Goal: Navigation & Orientation: Find specific page/section

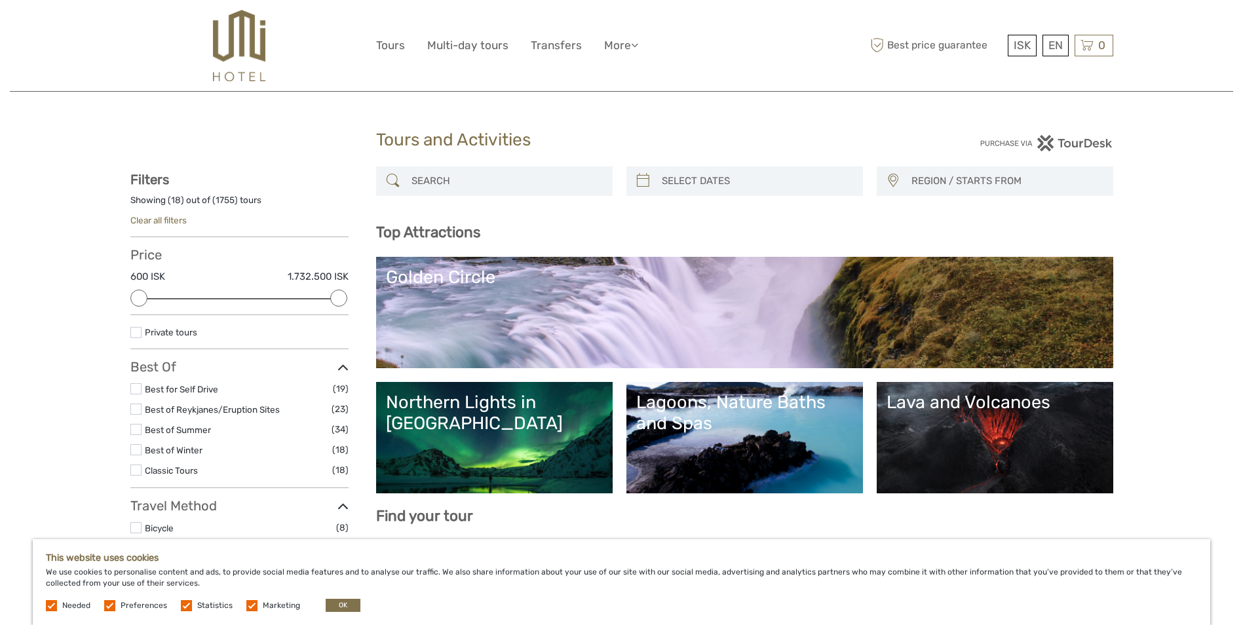
select select
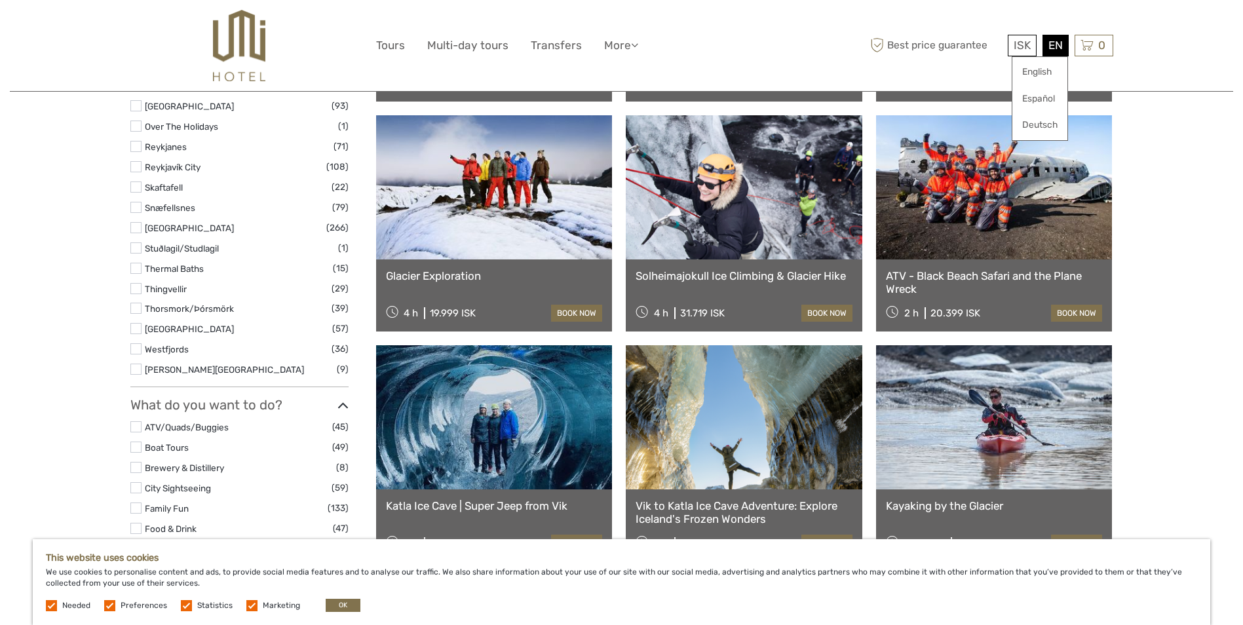
click at [1056, 48] on div "EN English Español Deutsch" at bounding box center [1055, 46] width 26 height 22
click at [1038, 75] on link "English" at bounding box center [1039, 72] width 55 height 24
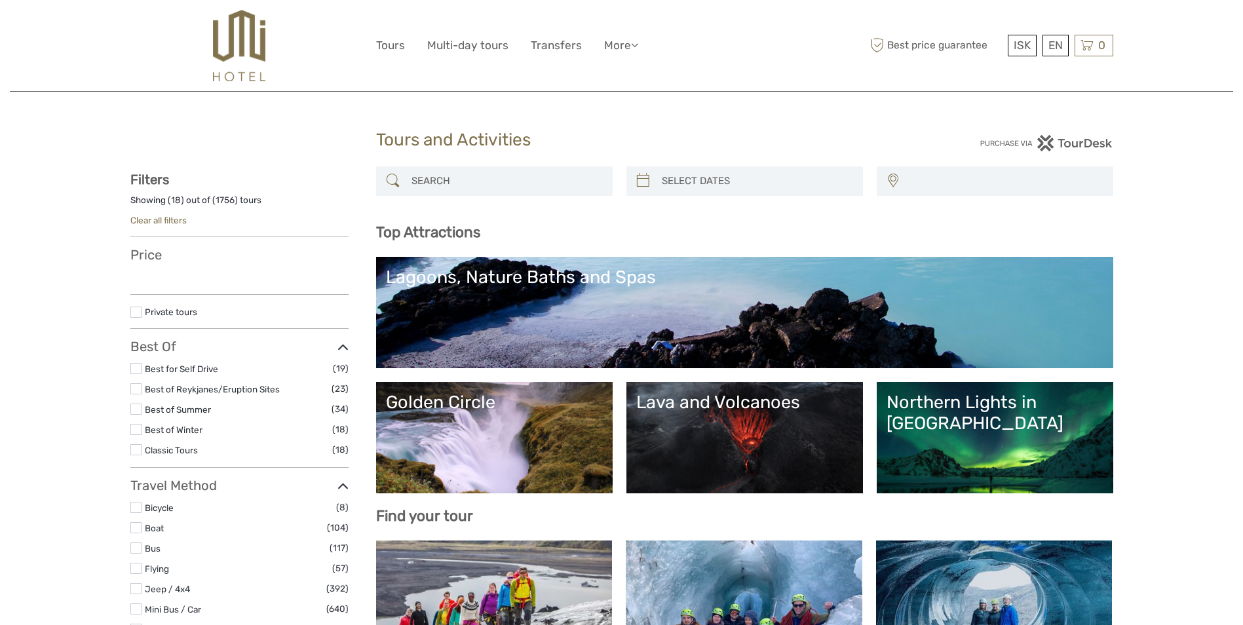
select select
